Goal: Task Accomplishment & Management: Manage account settings

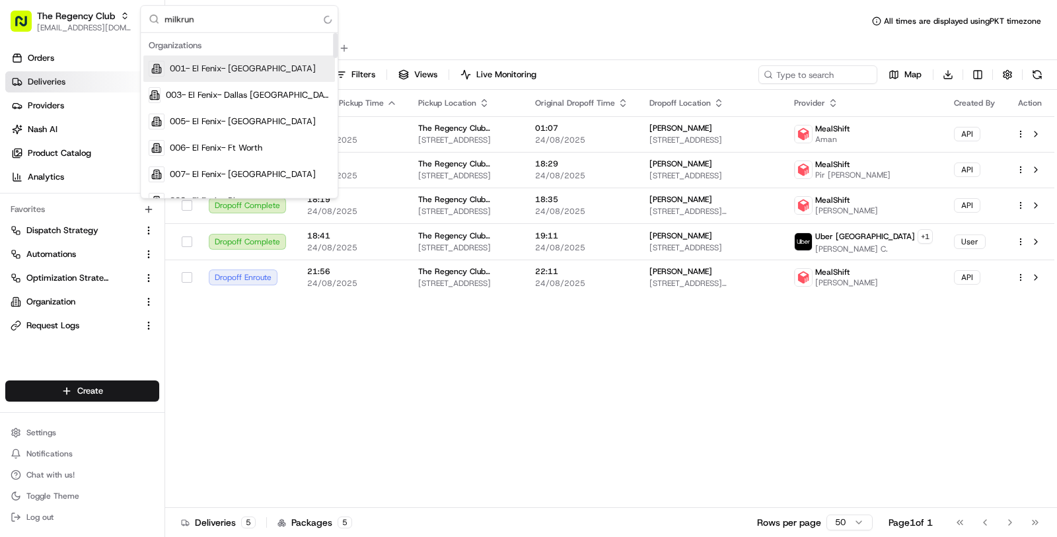
click at [178, 15] on input "milkrun" at bounding box center [247, 19] width 165 height 26
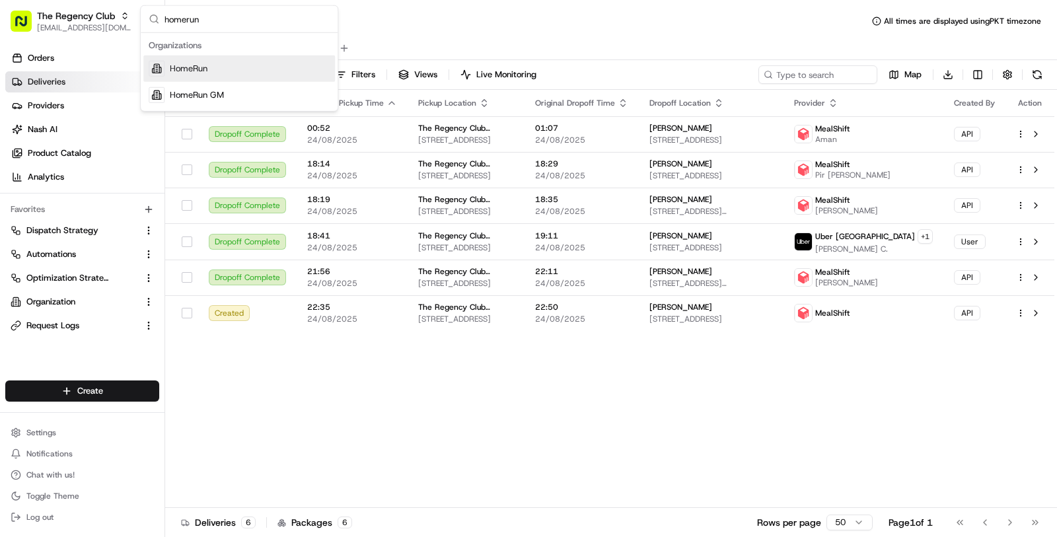
type input "homerun"
click at [247, 57] on div "HomeRun" at bounding box center [239, 69] width 192 height 26
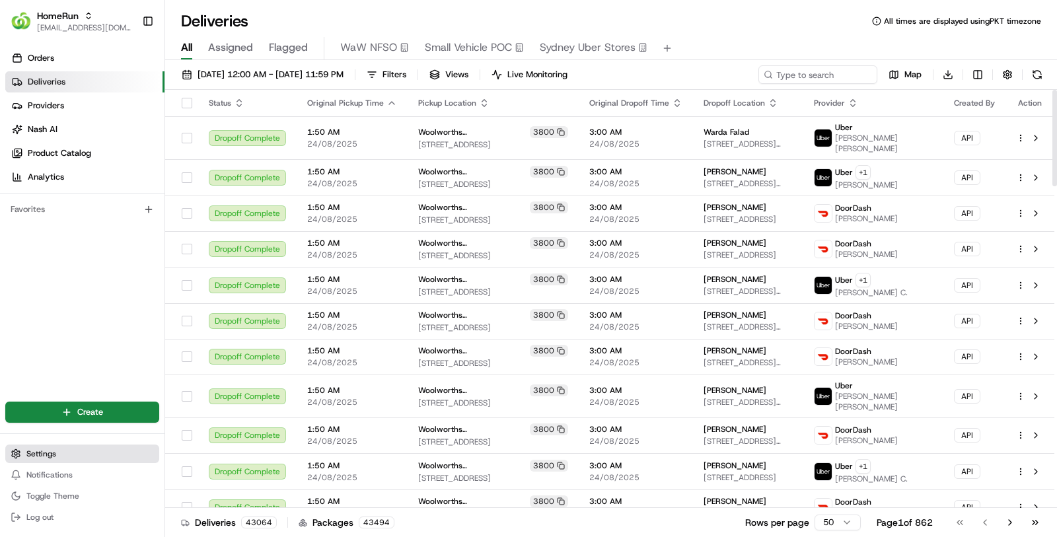
click at [95, 459] on button "Settings" at bounding box center [82, 454] width 154 height 19
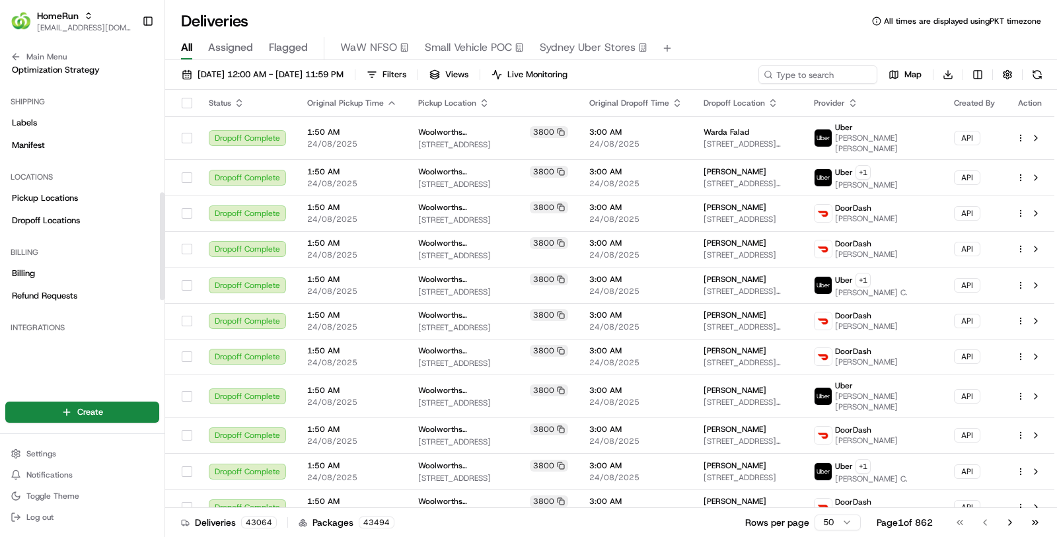
scroll to position [419, 0]
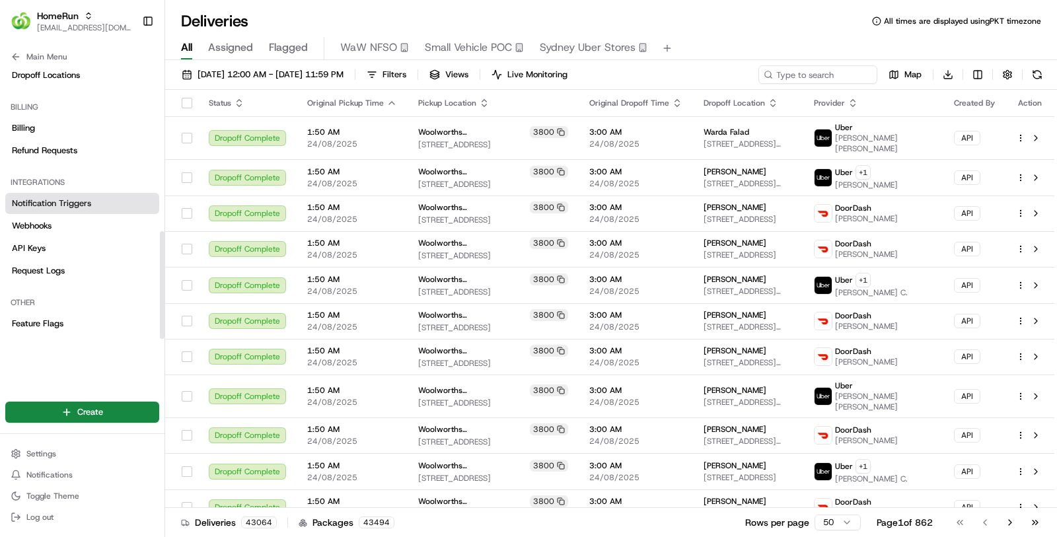
click at [106, 212] on link "Notification Triggers" at bounding box center [82, 203] width 154 height 21
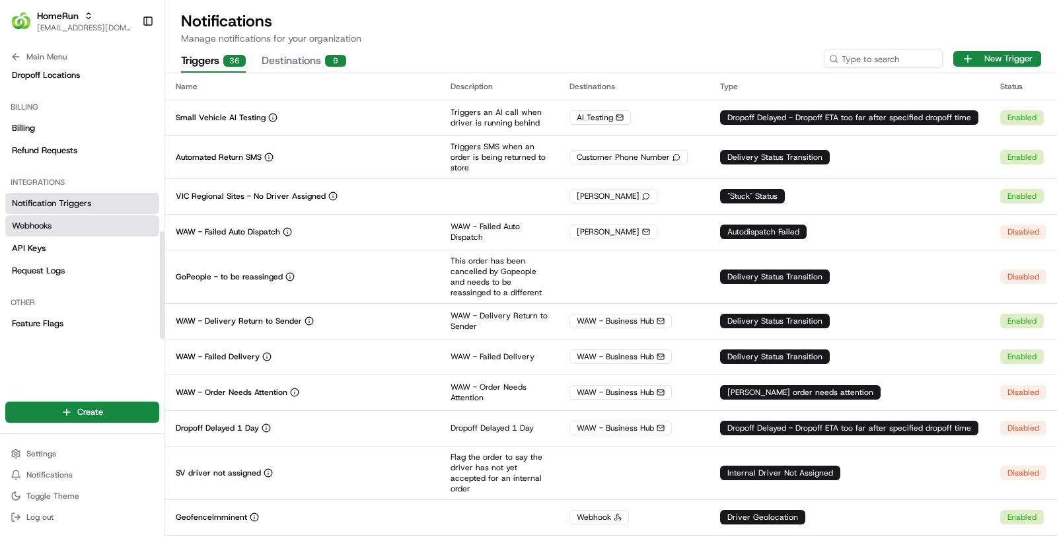
click at [93, 226] on link "Webhooks" at bounding box center [82, 225] width 154 height 21
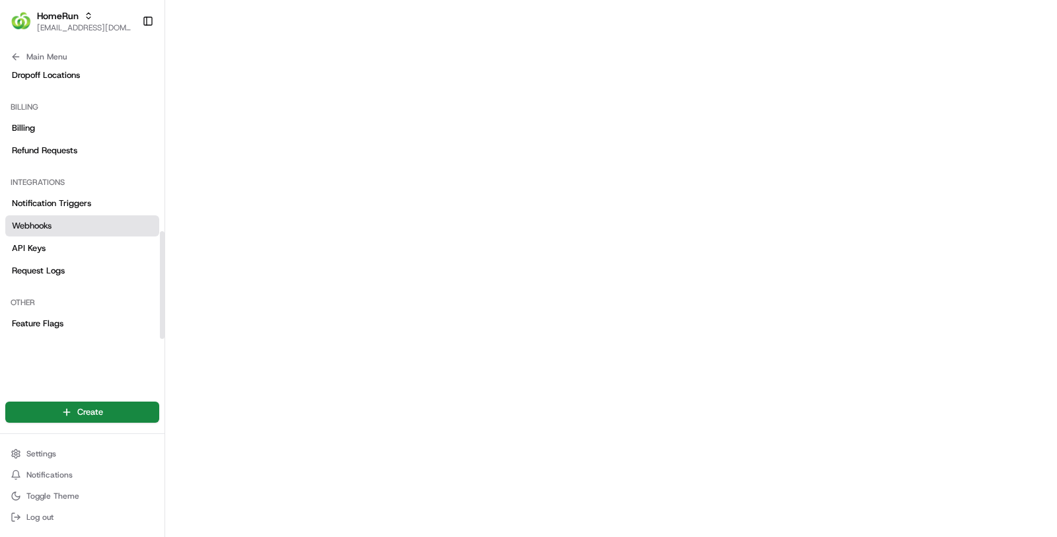
click at [143, 226] on link "Webhooks" at bounding box center [82, 225] width 154 height 21
click at [112, 228] on link "Webhooks" at bounding box center [82, 225] width 154 height 21
click at [101, 59] on button "Main Menu" at bounding box center [82, 57] width 154 height 19
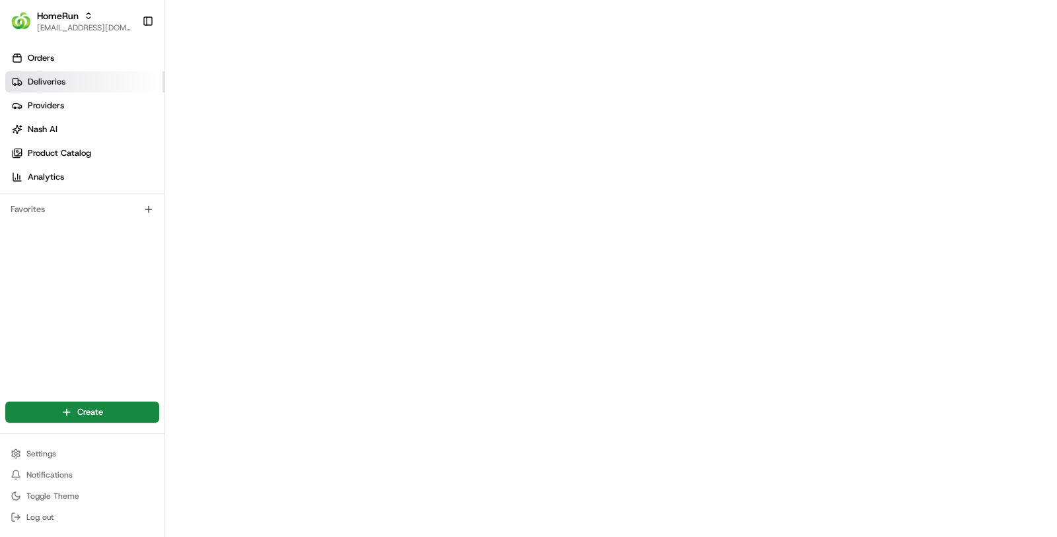
click at [101, 87] on link "Deliveries" at bounding box center [84, 81] width 159 height 21
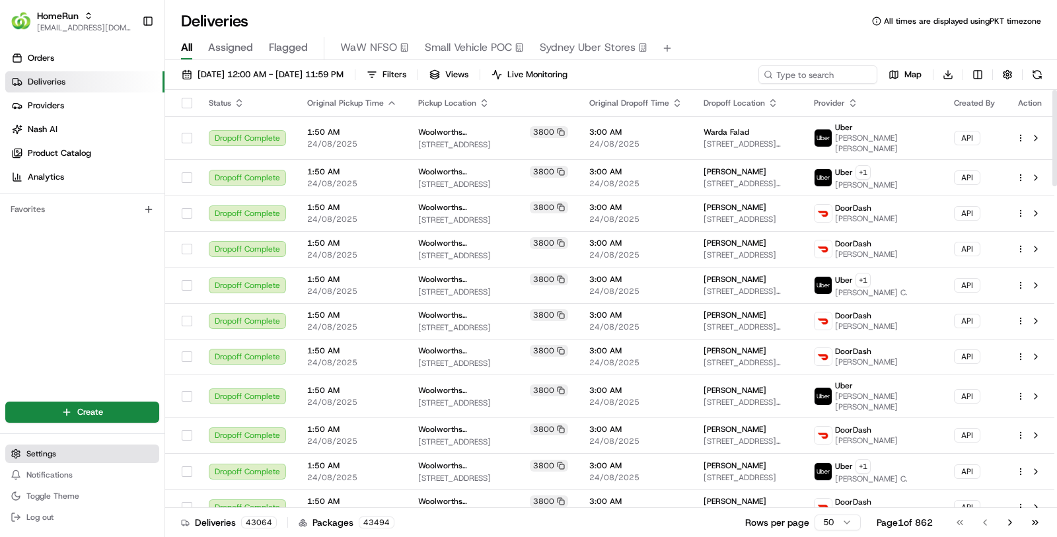
click at [63, 451] on button "Settings" at bounding box center [82, 454] width 154 height 19
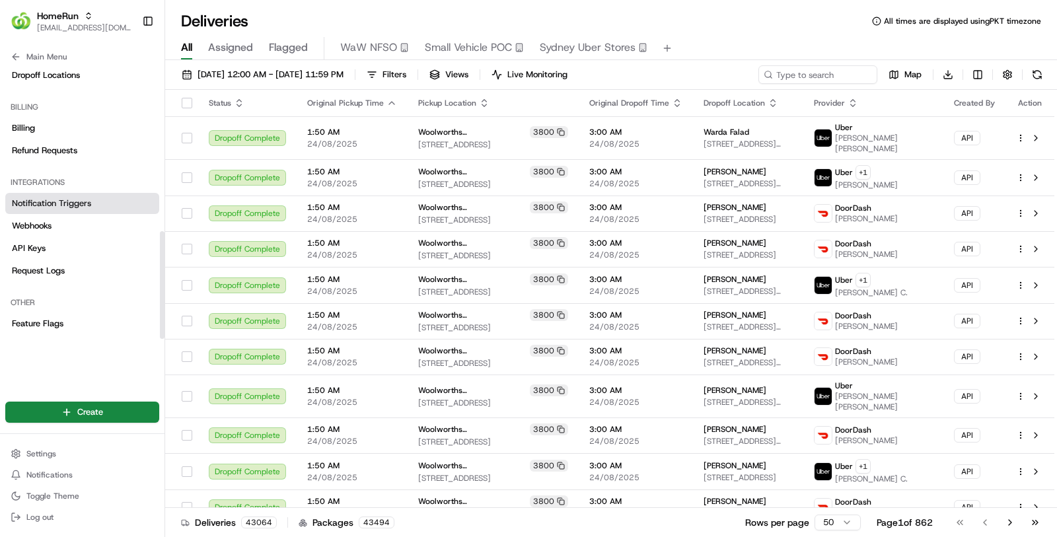
click at [98, 198] on link "Notification Triggers" at bounding box center [82, 203] width 154 height 21
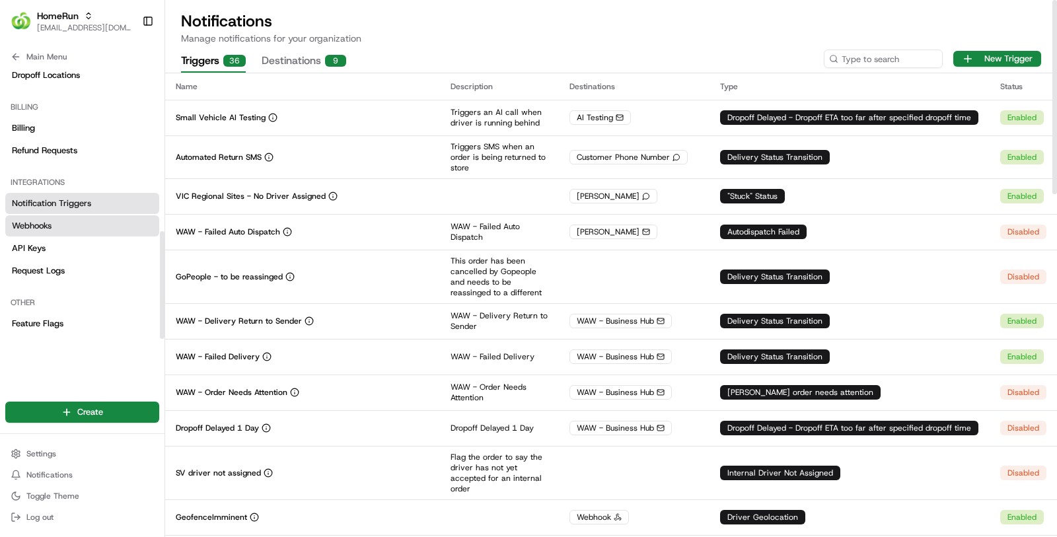
click at [95, 222] on link "Webhooks" at bounding box center [82, 225] width 154 height 21
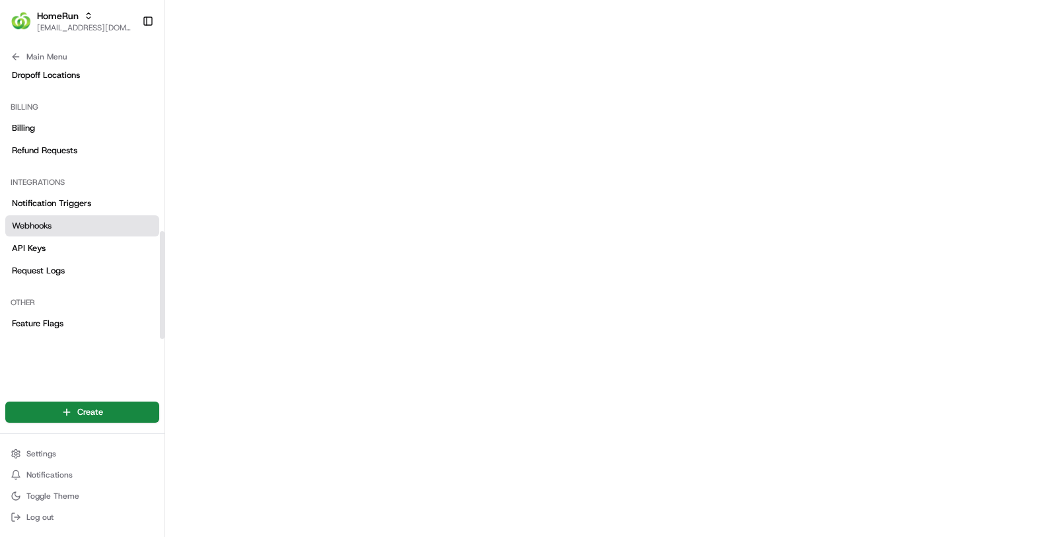
click at [122, 223] on link "Webhooks" at bounding box center [82, 225] width 154 height 21
